Goal: Check status: Check status

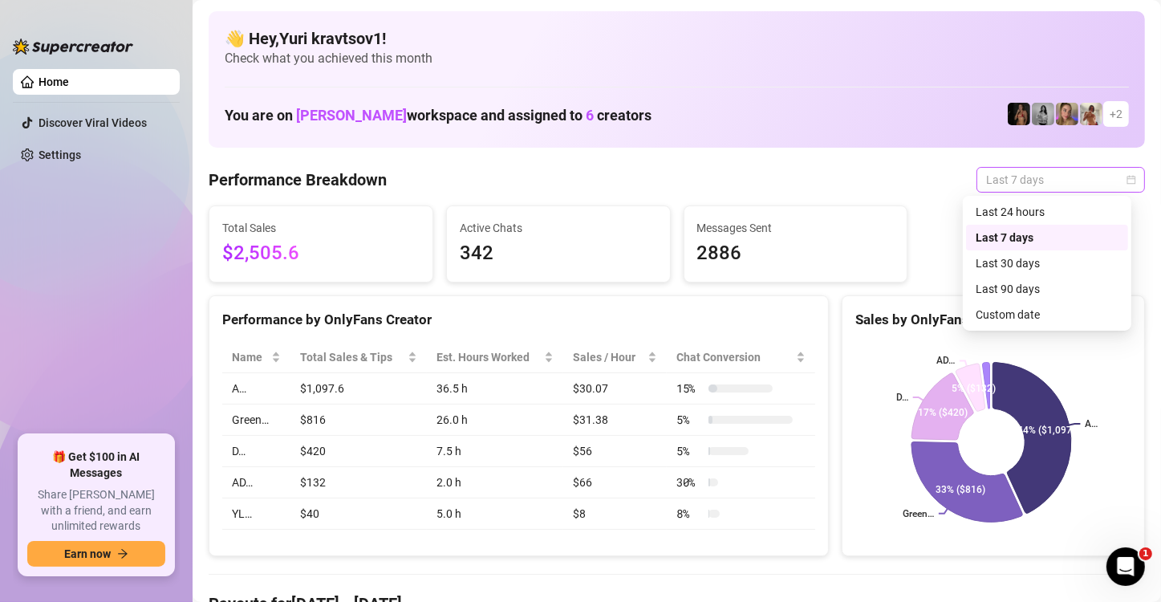
click at [1111, 187] on span "Last 7 days" at bounding box center [1060, 180] width 149 height 24
click at [1062, 308] on div "Custom date" at bounding box center [1047, 315] width 143 height 18
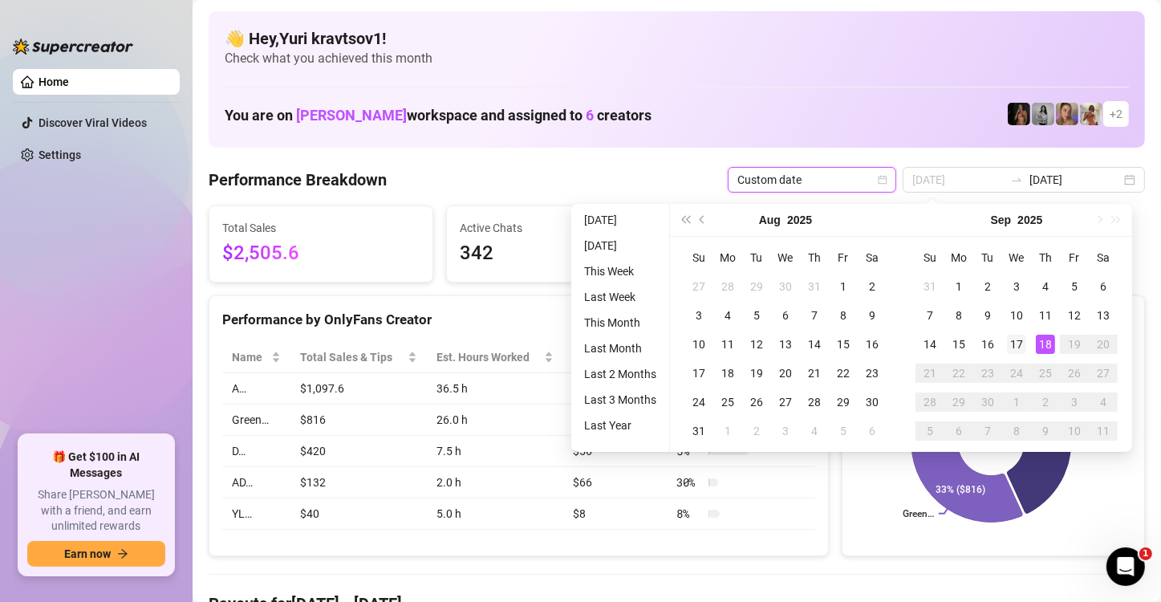
type input "[DATE]"
click at [1020, 343] on div "17" at bounding box center [1016, 344] width 19 height 19
click at [1043, 346] on div "18" at bounding box center [1045, 344] width 19 height 19
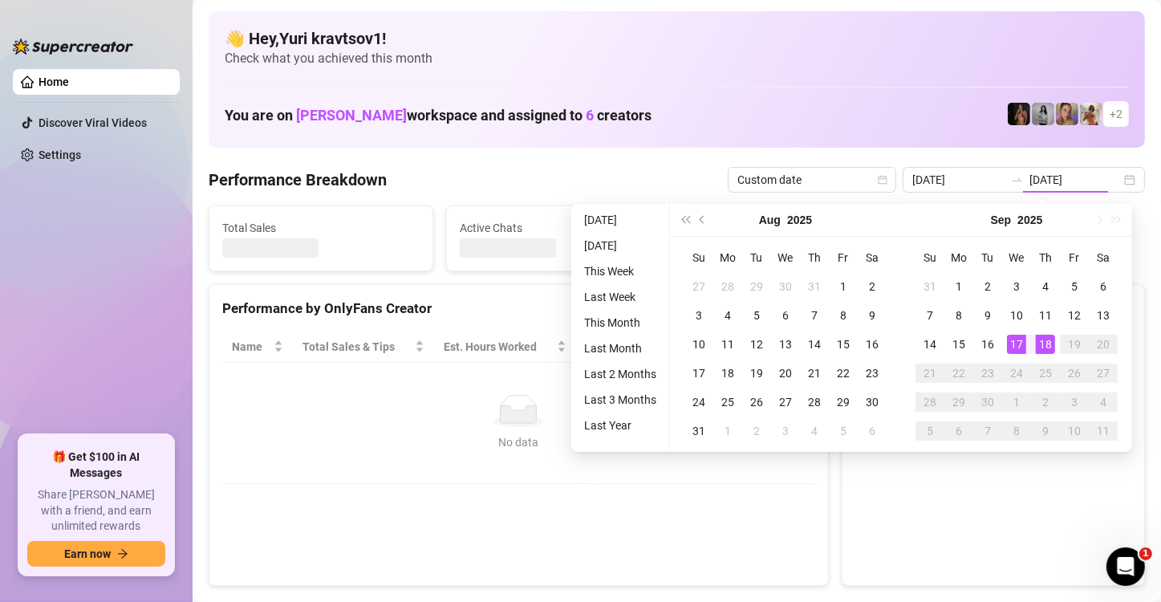
type input "[DATE]"
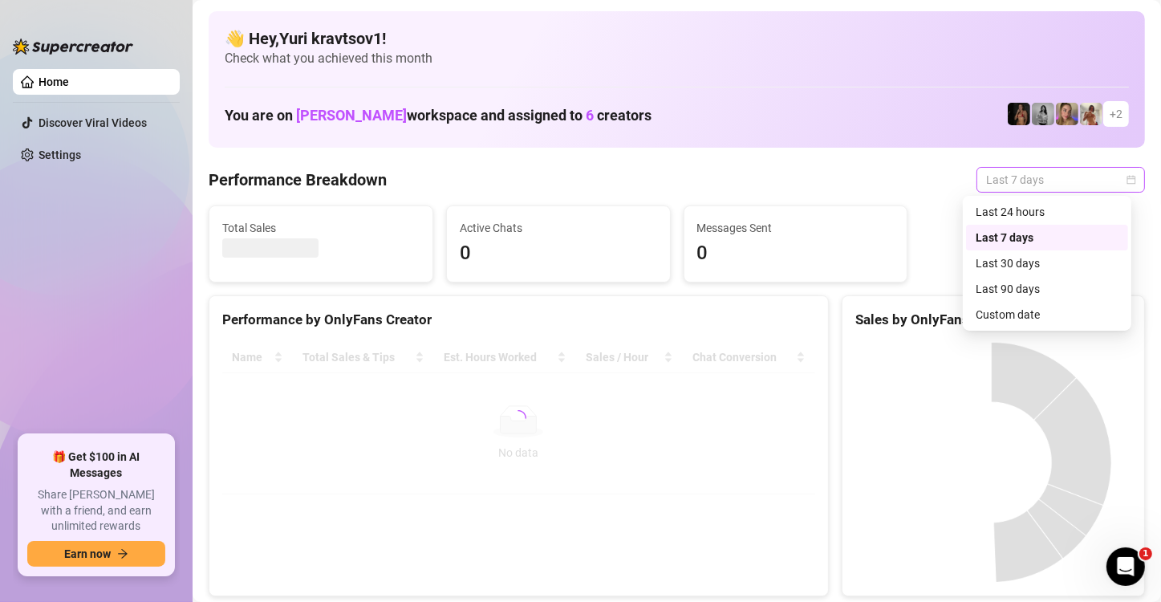
click at [1097, 181] on span "Last 7 days" at bounding box center [1060, 180] width 149 height 24
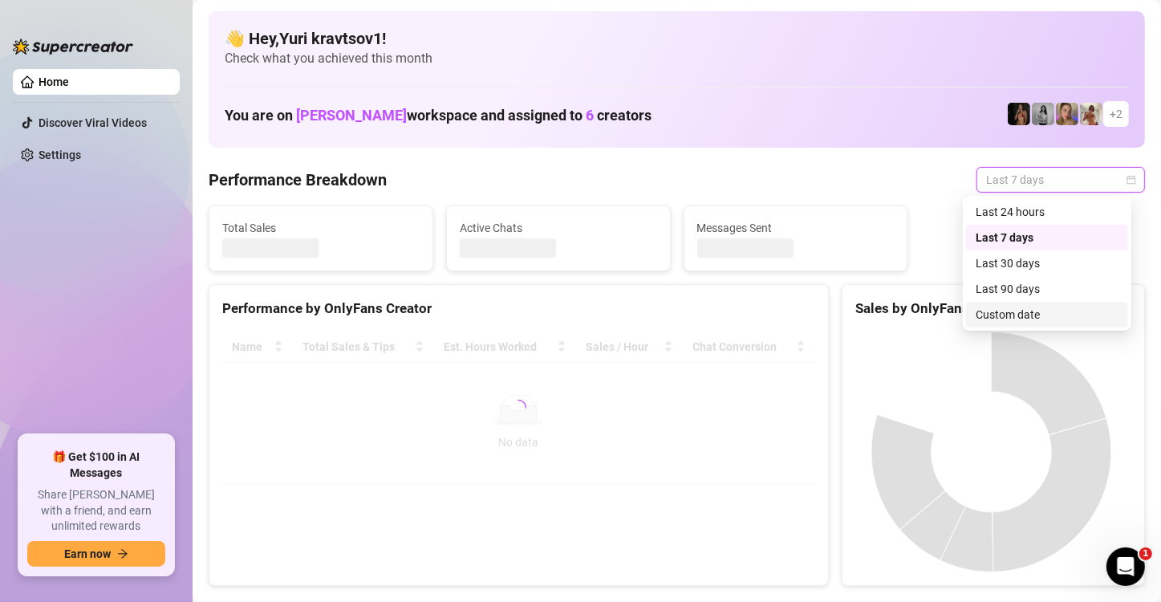
click at [1052, 311] on div "Custom date" at bounding box center [1047, 315] width 143 height 18
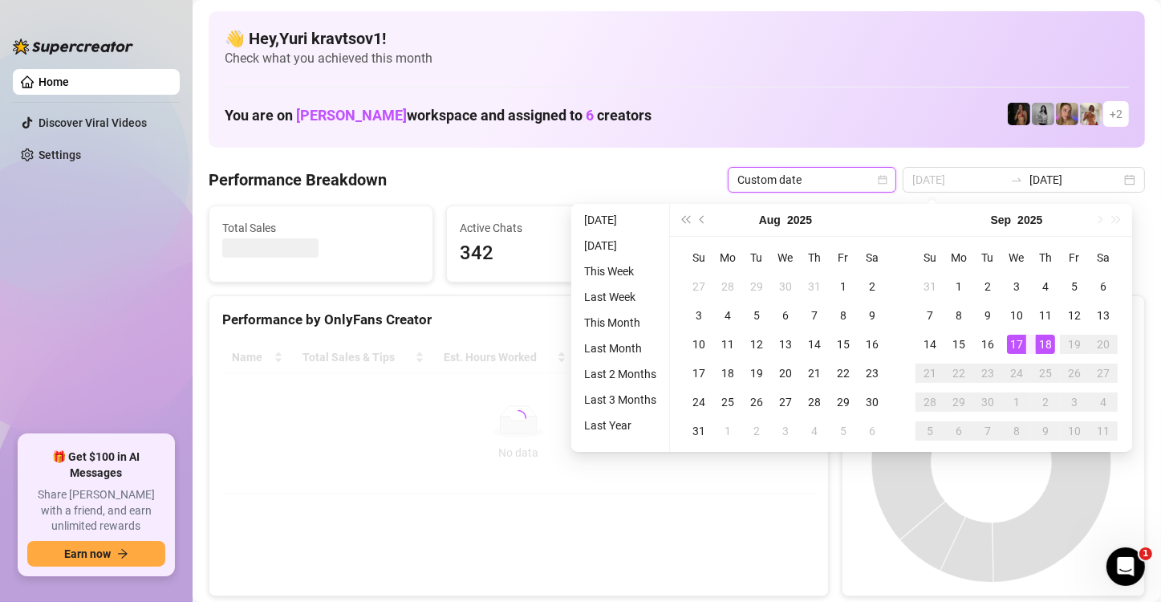
click at [1017, 342] on div "17" at bounding box center [1016, 344] width 19 height 19
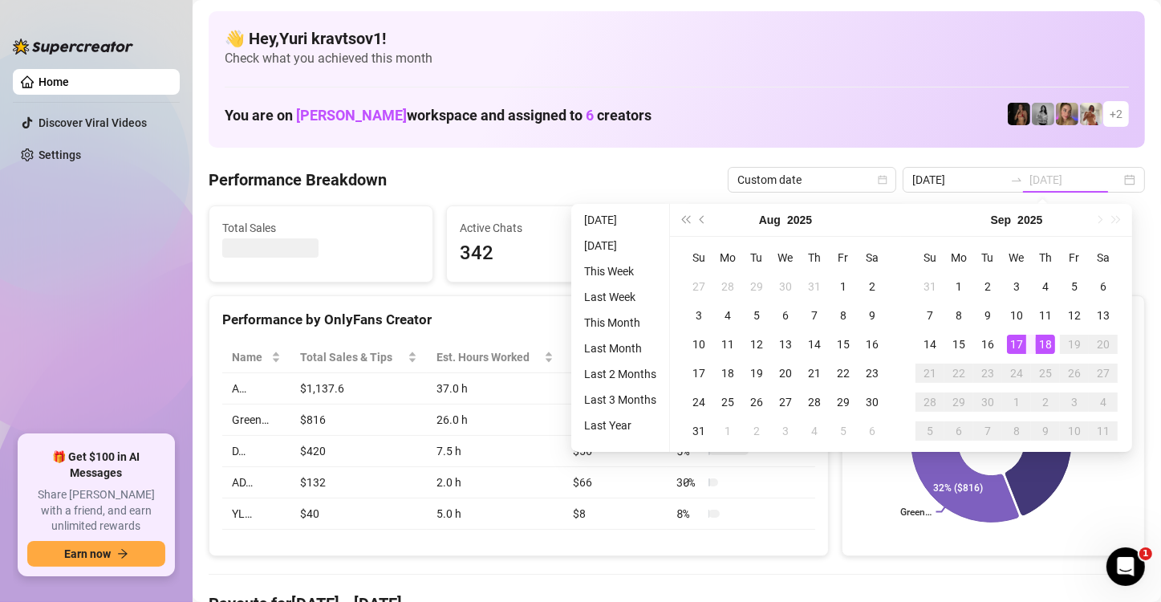
click at [1039, 343] on div "18" at bounding box center [1045, 344] width 19 height 19
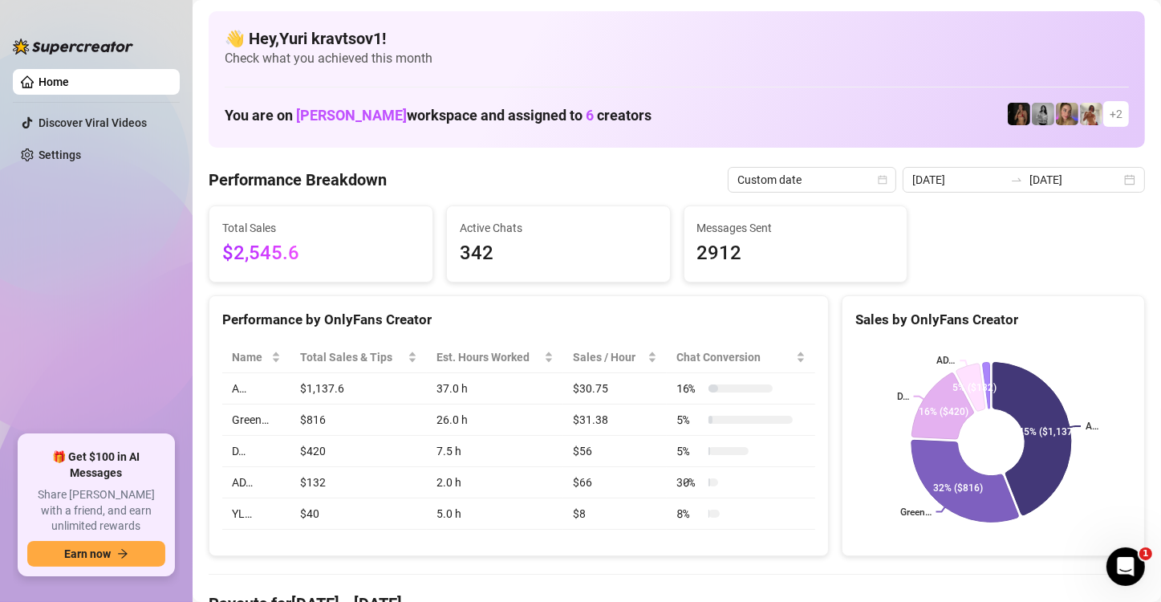
click at [1113, 183] on div "2025-09-11 2025-09-18" at bounding box center [1024, 180] width 242 height 26
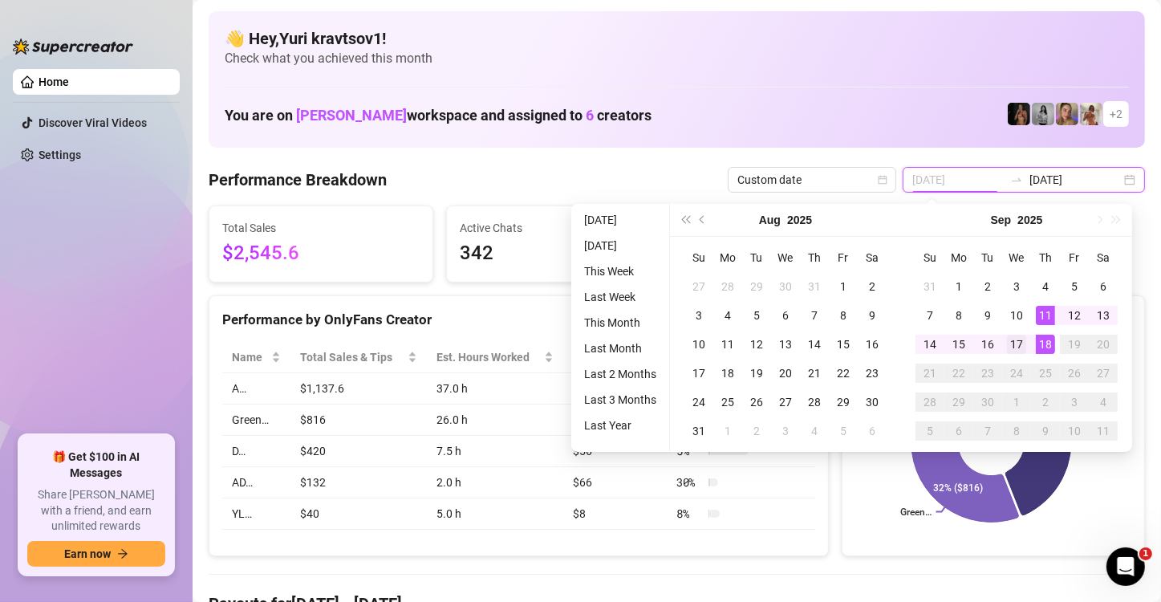
type input "[DATE]"
click at [1021, 341] on div "17" at bounding box center [1016, 344] width 19 height 19
click at [1039, 337] on div "18" at bounding box center [1045, 344] width 19 height 19
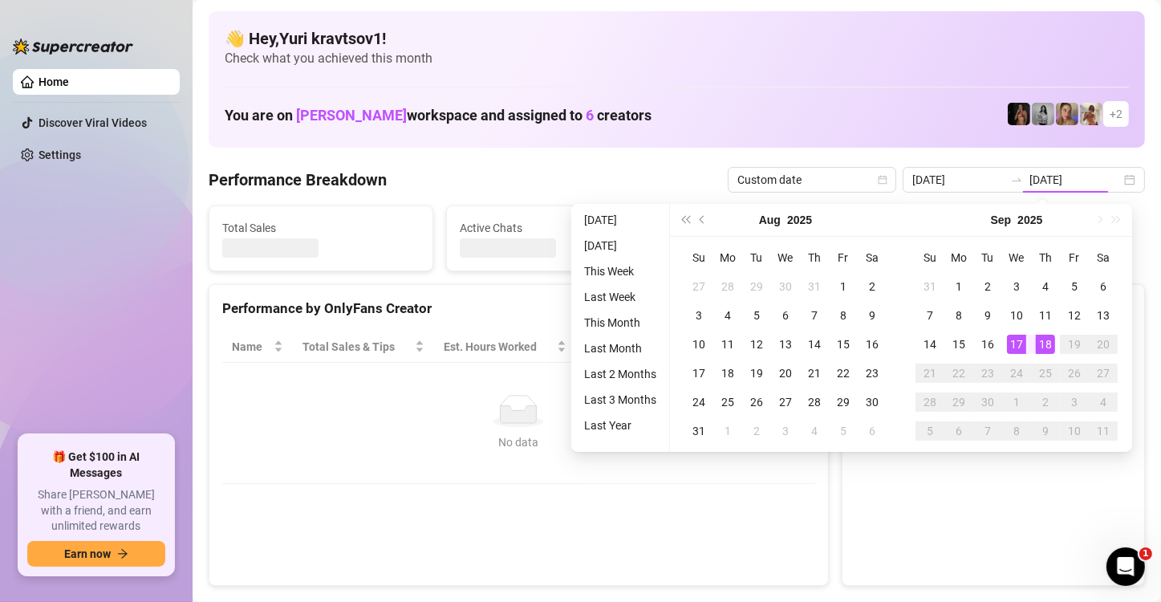
type input "[DATE]"
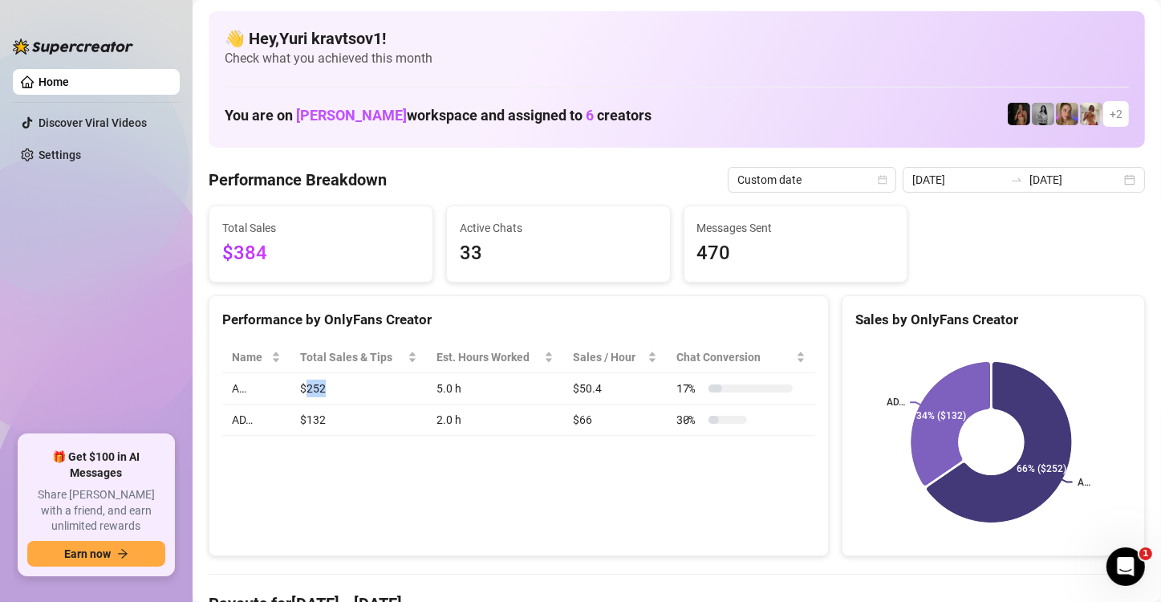
drag, startPoint x: 305, startPoint y: 385, endPoint x: 336, endPoint y: 388, distance: 31.5
click at [336, 388] on td "$252" at bounding box center [358, 388] width 136 height 31
click at [476, 311] on div "Performance by OnlyFans Creator" at bounding box center [518, 320] width 593 height 22
